Goal: Task Accomplishment & Management: Use online tool/utility

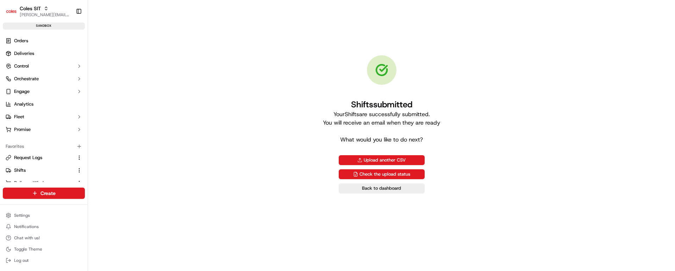
scroll to position [75, 0]
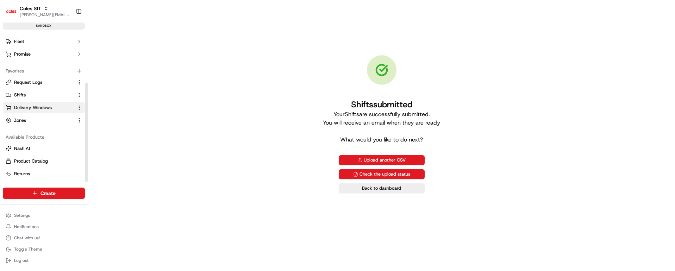
click at [30, 108] on span "Delivery Windows" at bounding box center [33, 108] width 38 height 6
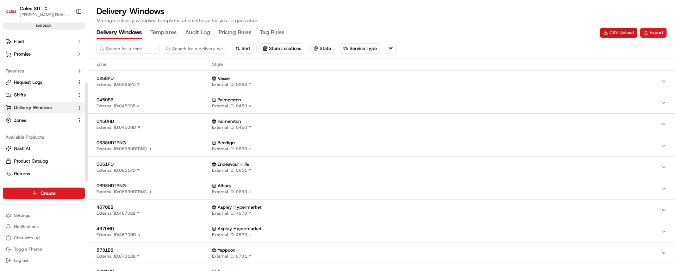
click at [623, 32] on button "CSV Upload" at bounding box center [618, 33] width 37 height 10
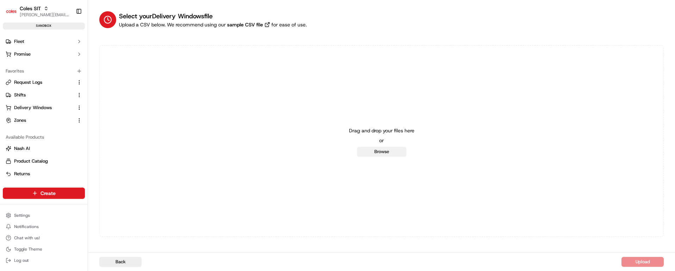
click at [385, 153] on button "Browse" at bounding box center [381, 152] width 49 height 10
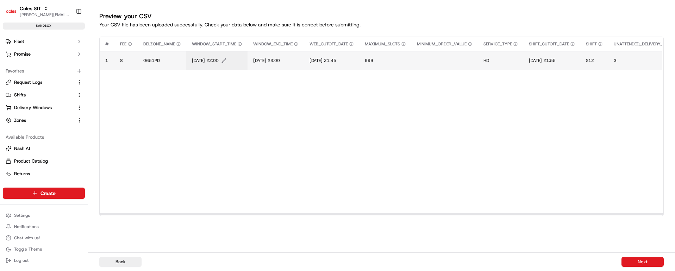
click at [209, 59] on span "[DATE] 22:00" at bounding box center [205, 61] width 27 height 6
click at [203, 54] on input "[DATE] 22:00" at bounding box center [235, 53] width 78 height 13
click at [233, 52] on input "[DATE] 22:00" at bounding box center [235, 53] width 78 height 13
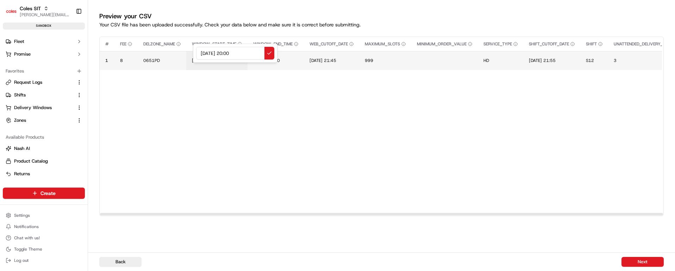
drag, startPoint x: 250, startPoint y: 52, endPoint x: 185, endPoint y: 53, distance: 64.8
click at [193, 53] on div "[DATE] 20:00" at bounding box center [235, 53] width 85 height 19
click at [212, 51] on input "[DATE] 20:00" at bounding box center [235, 53] width 78 height 13
drag, startPoint x: 252, startPoint y: 56, endPoint x: 180, endPoint y: 49, distance: 72.1
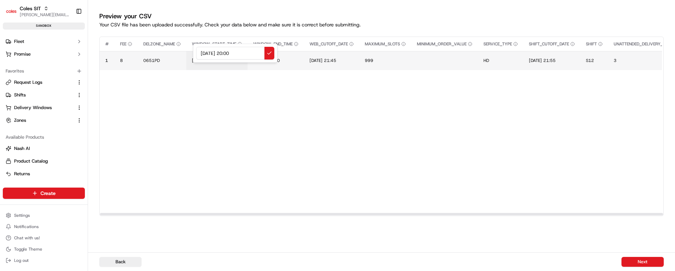
click at [193, 50] on div "[DATE] 20:00" at bounding box center [235, 53] width 85 height 19
type input "[DATE] 20:00"
click at [269, 52] on button at bounding box center [270, 53] width 10 height 13
click at [280, 62] on span "[DATE] 23:00" at bounding box center [266, 61] width 27 height 6
drag, startPoint x: 311, startPoint y: 52, endPoint x: 221, endPoint y: 46, distance: 89.6
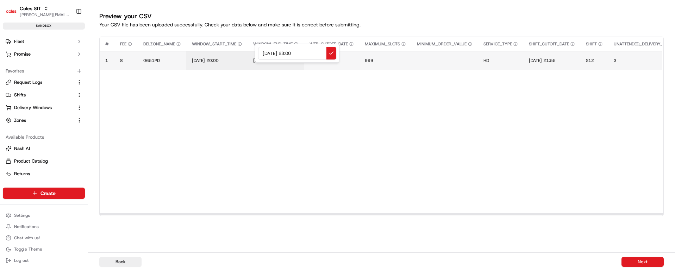
click at [255, 46] on div "[DATE] 23:00" at bounding box center [297, 53] width 85 height 19
click at [295, 53] on input "[DATE] 20:00" at bounding box center [297, 53] width 78 height 13
type input "[DATE] 21:00"
click at [331, 54] on button at bounding box center [332, 53] width 10 height 13
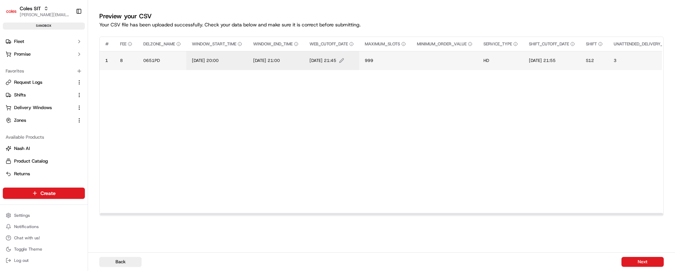
click at [336, 60] on span "[DATE] 21:45" at bounding box center [323, 61] width 27 height 6
drag, startPoint x: 363, startPoint y: 52, endPoint x: 314, endPoint y: 51, distance: 49.3
click at [314, 51] on div "[DATE] 21:45" at bounding box center [355, 53] width 85 height 19
click at [325, 51] on input "[DATE] 20:00" at bounding box center [355, 53] width 78 height 13
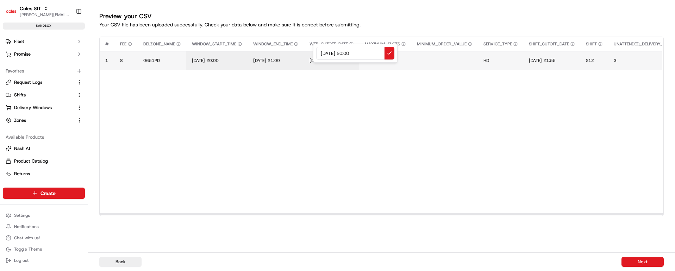
click at [353, 53] on input "[DATE] 20:00" at bounding box center [355, 53] width 78 height 13
click at [322, 52] on input "[DATE] 13:00" at bounding box center [355, 53] width 78 height 13
drag, startPoint x: 364, startPoint y: 54, endPoint x: 307, endPoint y: 55, distance: 56.7
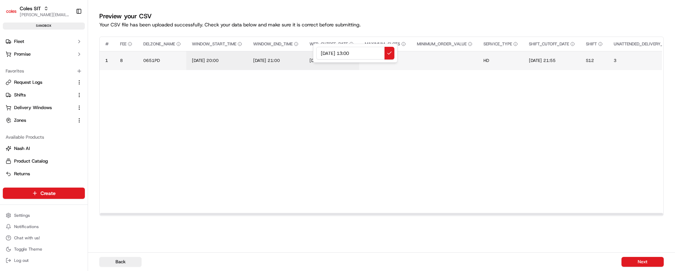
click at [313, 55] on div "[DATE] 13:00" at bounding box center [355, 53] width 85 height 19
type input "[DATE] 13:00"
click at [387, 51] on button at bounding box center [390, 53] width 10 height 13
click at [556, 60] on span "[DATE] 21:55" at bounding box center [542, 61] width 27 height 6
drag, startPoint x: 580, startPoint y: 52, endPoint x: 527, endPoint y: 52, distance: 53.5
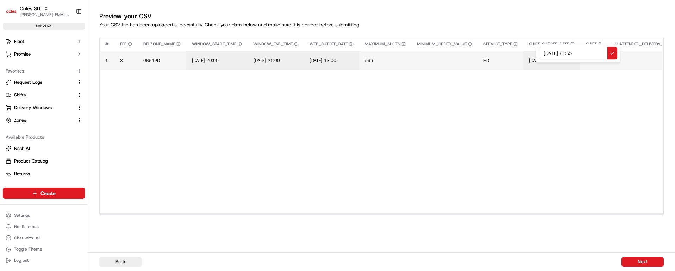
click at [536, 52] on div "[DATE] 21:55" at bounding box center [578, 53] width 85 height 19
click at [583, 52] on input "[DATE] 13:00" at bounding box center [578, 53] width 78 height 13
type input "[DATE] 13:10"
click at [613, 51] on button at bounding box center [613, 53] width 10 height 13
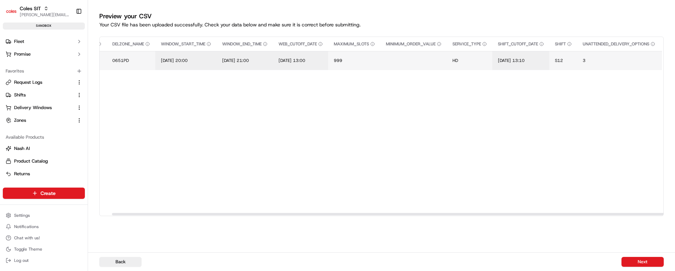
scroll to position [0, 37]
drag, startPoint x: 424, startPoint y: 213, endPoint x: 437, endPoint y: 213, distance: 13.0
click at [437, 213] on div at bounding box center [394, 214] width 563 height 2
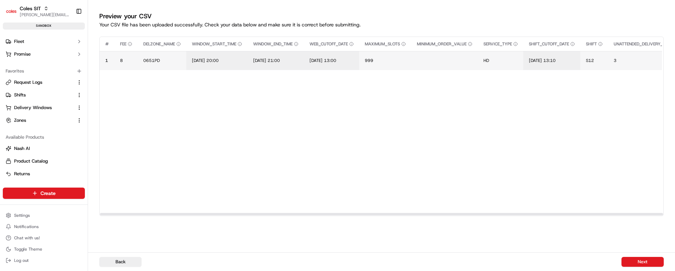
drag, startPoint x: 437, startPoint y: 213, endPoint x: 299, endPoint y: 219, distance: 138.5
click at [299, 216] on div at bounding box center [381, 214] width 563 height 2
click at [594, 60] on span "S12" at bounding box center [590, 61] width 8 height 6
type input "S20"
click at [670, 54] on button at bounding box center [671, 53] width 10 height 13
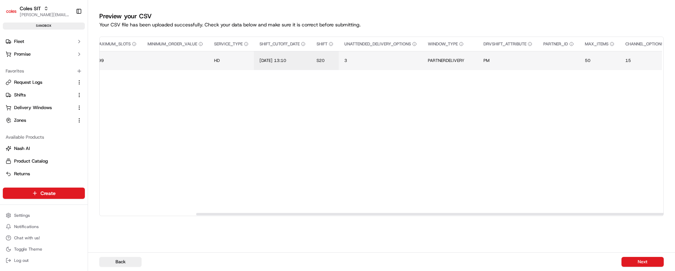
scroll to position [0, 274]
drag, startPoint x: 344, startPoint y: 214, endPoint x: 441, endPoint y: 212, distance: 96.2
click at [441, 213] on div at bounding box center [477, 214] width 563 height 2
click at [448, 59] on span "PARTNERDELIVERY" at bounding box center [441, 61] width 37 height 6
type input "PARTNERDELIVERY"
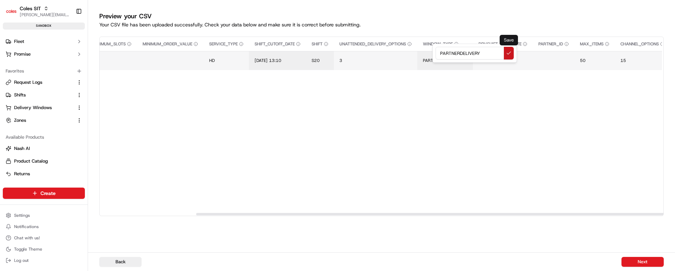
click at [509, 52] on button at bounding box center [509, 53] width 10 height 13
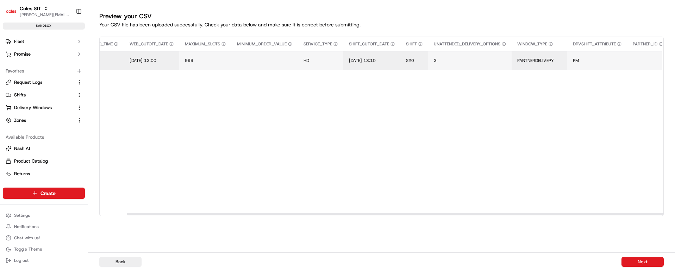
scroll to position [0, 0]
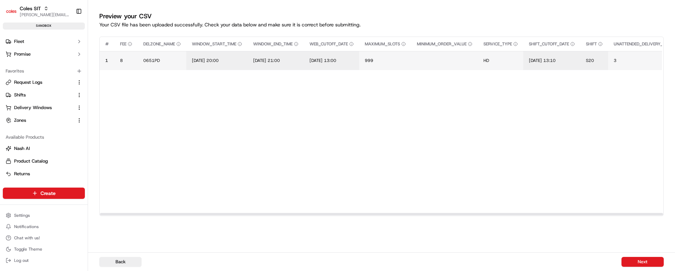
drag, startPoint x: 438, startPoint y: 214, endPoint x: 139, endPoint y: 221, distance: 299.1
click at [139, 216] on div at bounding box center [381, 214] width 563 height 2
click at [646, 261] on button "Next" at bounding box center [643, 262] width 42 height 10
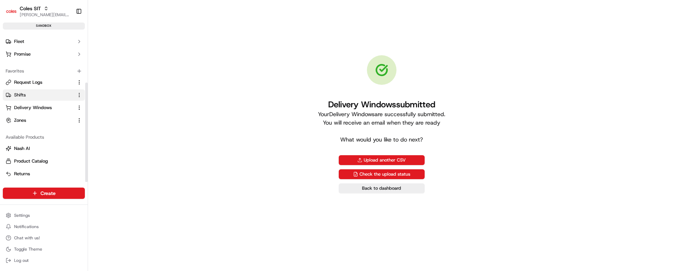
click at [27, 93] on link "Shifts" at bounding box center [40, 95] width 68 height 6
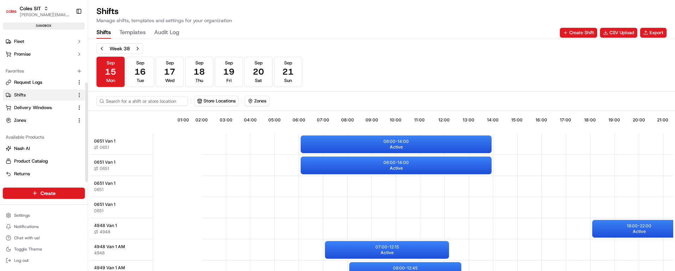
scroll to position [0, 67]
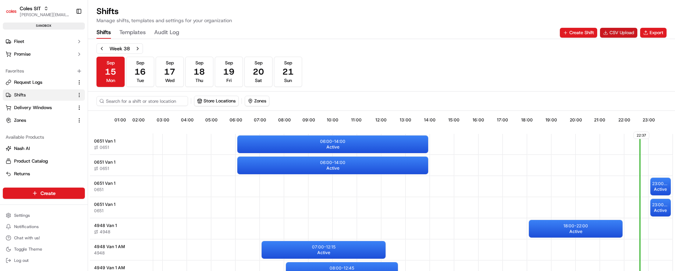
click at [620, 31] on button "CSV Upload" at bounding box center [618, 33] width 37 height 10
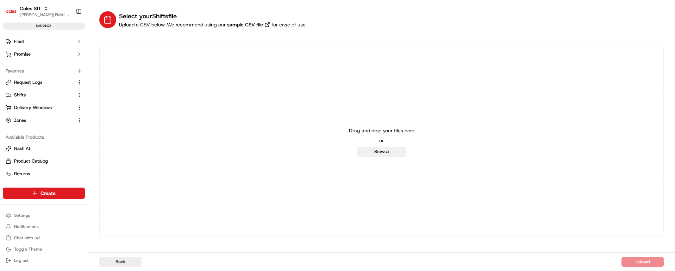
click at [377, 153] on button "Browse" at bounding box center [381, 152] width 49 height 10
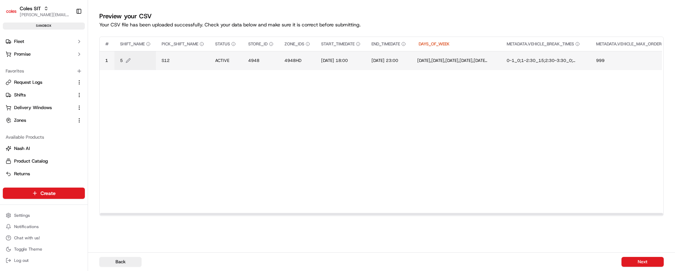
click at [121, 61] on span "5" at bounding box center [121, 61] width 3 height 6
type input "6"
click at [196, 54] on button at bounding box center [197, 53] width 10 height 13
click at [253, 60] on span "4948" at bounding box center [253, 61] width 11 height 6
click at [263, 55] on input "4948" at bounding box center [292, 53] width 78 height 13
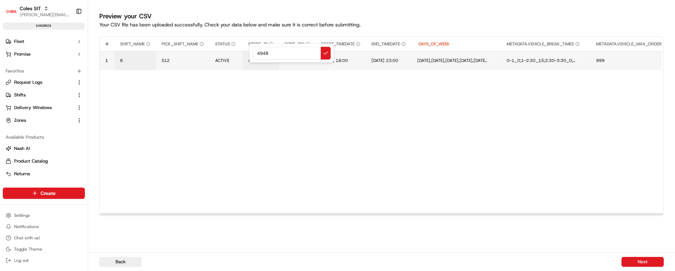
click at [263, 55] on input "4948" at bounding box center [292, 53] width 78 height 13
type input "0651"
click at [327, 53] on button at bounding box center [326, 53] width 10 height 13
click at [295, 60] on span "4948HD" at bounding box center [293, 61] width 17 height 6
click at [301, 53] on input "4948HD" at bounding box center [328, 53] width 78 height 13
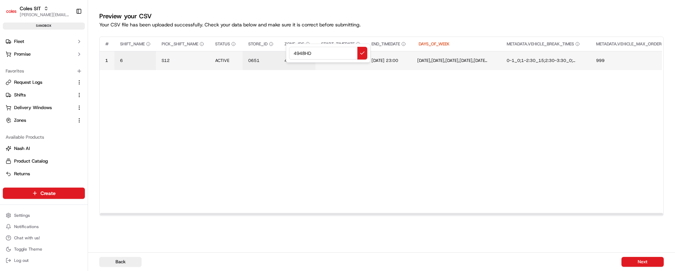
click at [301, 53] on input "4948HD" at bounding box center [328, 53] width 78 height 13
type input "0651PD"
click at [361, 54] on button at bounding box center [362, 53] width 10 height 13
click at [343, 61] on span "[DATE] 18:00" at bounding box center [334, 61] width 27 height 6
drag, startPoint x: 380, startPoint y: 54, endPoint x: 316, endPoint y: 51, distance: 64.2
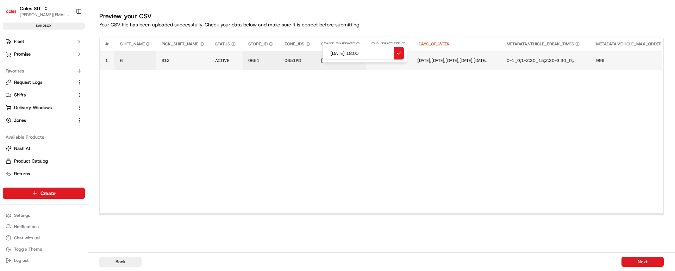
click at [323, 51] on div "[DATE] 18:00" at bounding box center [365, 53] width 85 height 19
click at [363, 54] on input "[DATE] 13:00" at bounding box center [365, 53] width 78 height 13
click at [371, 51] on input "[DATE] 19:00" at bounding box center [365, 53] width 78 height 13
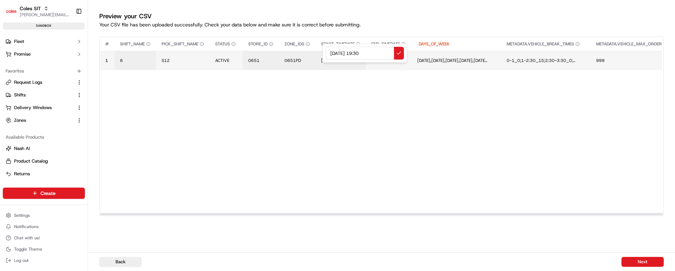
drag, startPoint x: 374, startPoint y: 54, endPoint x: 297, endPoint y: 55, distance: 76.8
click at [323, 55] on div "[DATE] 19:30" at bounding box center [365, 53] width 85 height 19
type input "[DATE] 19:30"
click at [399, 51] on button at bounding box center [399, 53] width 10 height 13
click at [401, 59] on span "[DATE] 23:00" at bounding box center [387, 61] width 27 height 6
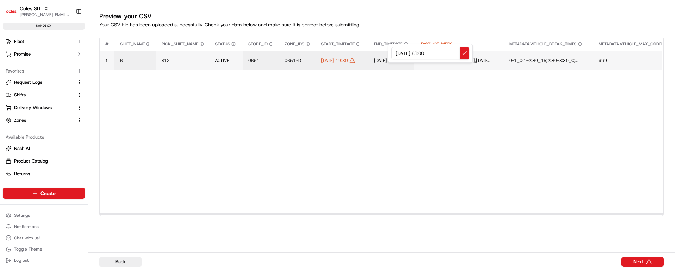
drag, startPoint x: 442, startPoint y: 54, endPoint x: 390, endPoint y: 52, distance: 52.9
click at [390, 52] on div "[DATE] 23:00" at bounding box center [430, 53] width 85 height 19
click at [429, 52] on input "[DATE] 19:30" at bounding box center [430, 53] width 78 height 13
type input "[DATE] 21:30"
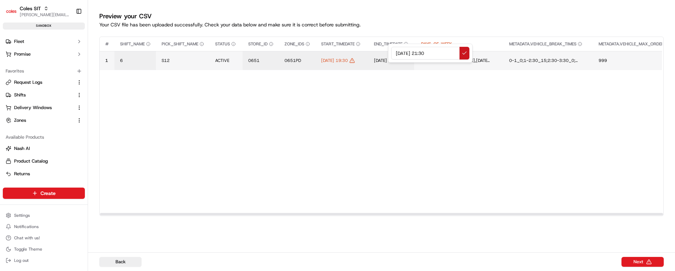
click at [466, 53] on button at bounding box center [465, 53] width 10 height 13
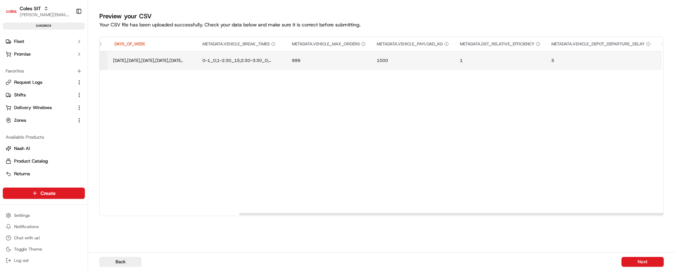
scroll to position [0, 420]
drag, startPoint x: 406, startPoint y: 213, endPoint x: 674, endPoint y: 204, distance: 268.6
click at [674, 213] on div at bounding box center [622, 214] width 563 height 2
click at [648, 265] on button "Next" at bounding box center [643, 262] width 42 height 10
